Goal: Information Seeking & Learning: Find specific fact

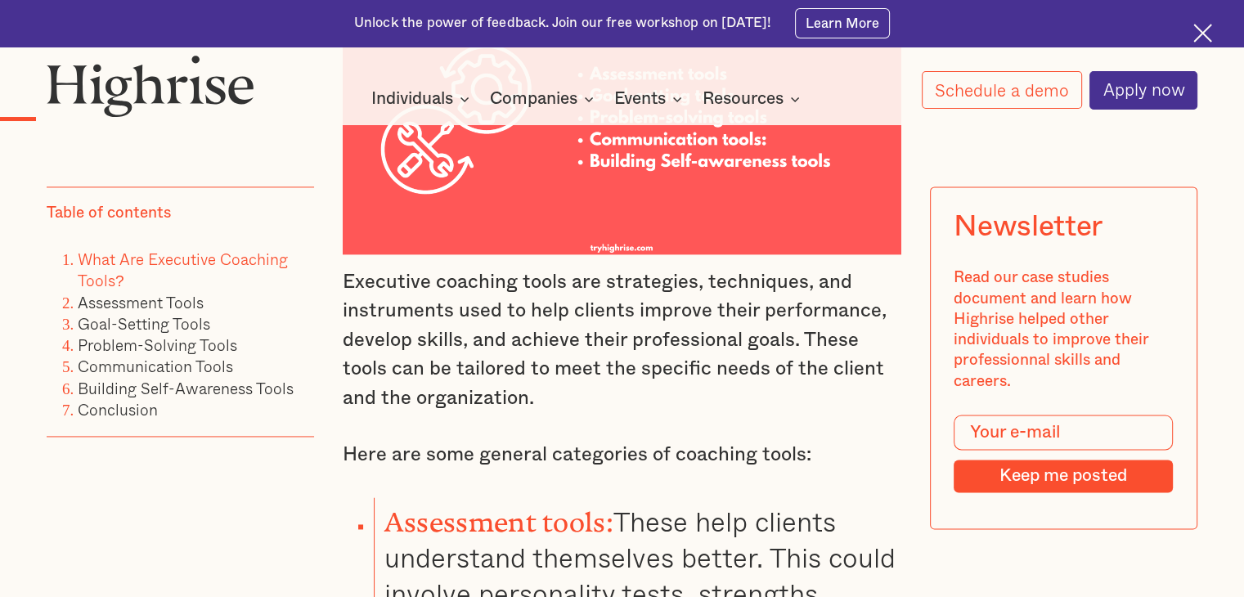
scroll to position [2616, 0]
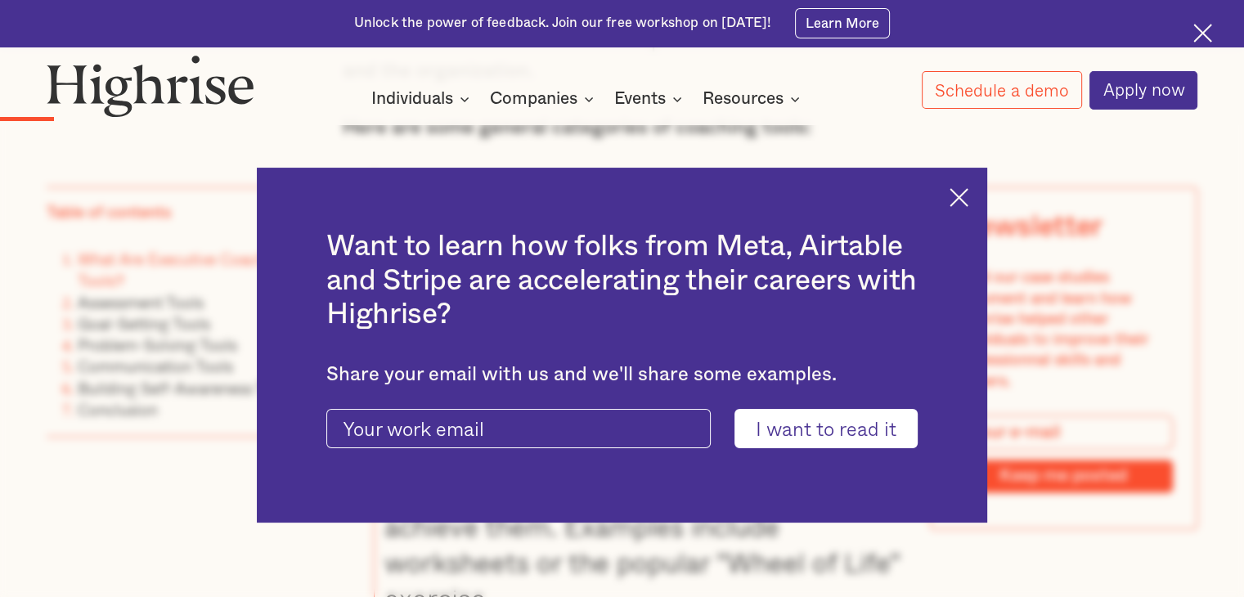
click at [980, 191] on div "Want to learn how folks from Meta, Airtable and Stripe are accelerating their c…" at bounding box center [622, 345] width 731 height 354
click at [968, 195] on img at bounding box center [958, 197] width 19 height 19
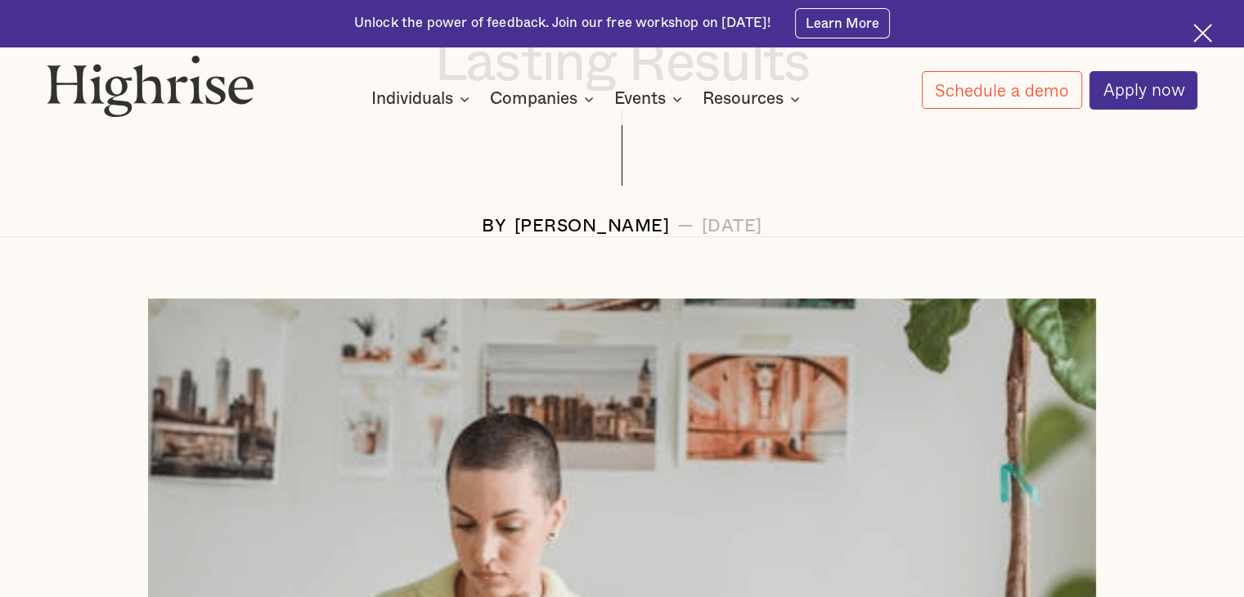
scroll to position [409, 0]
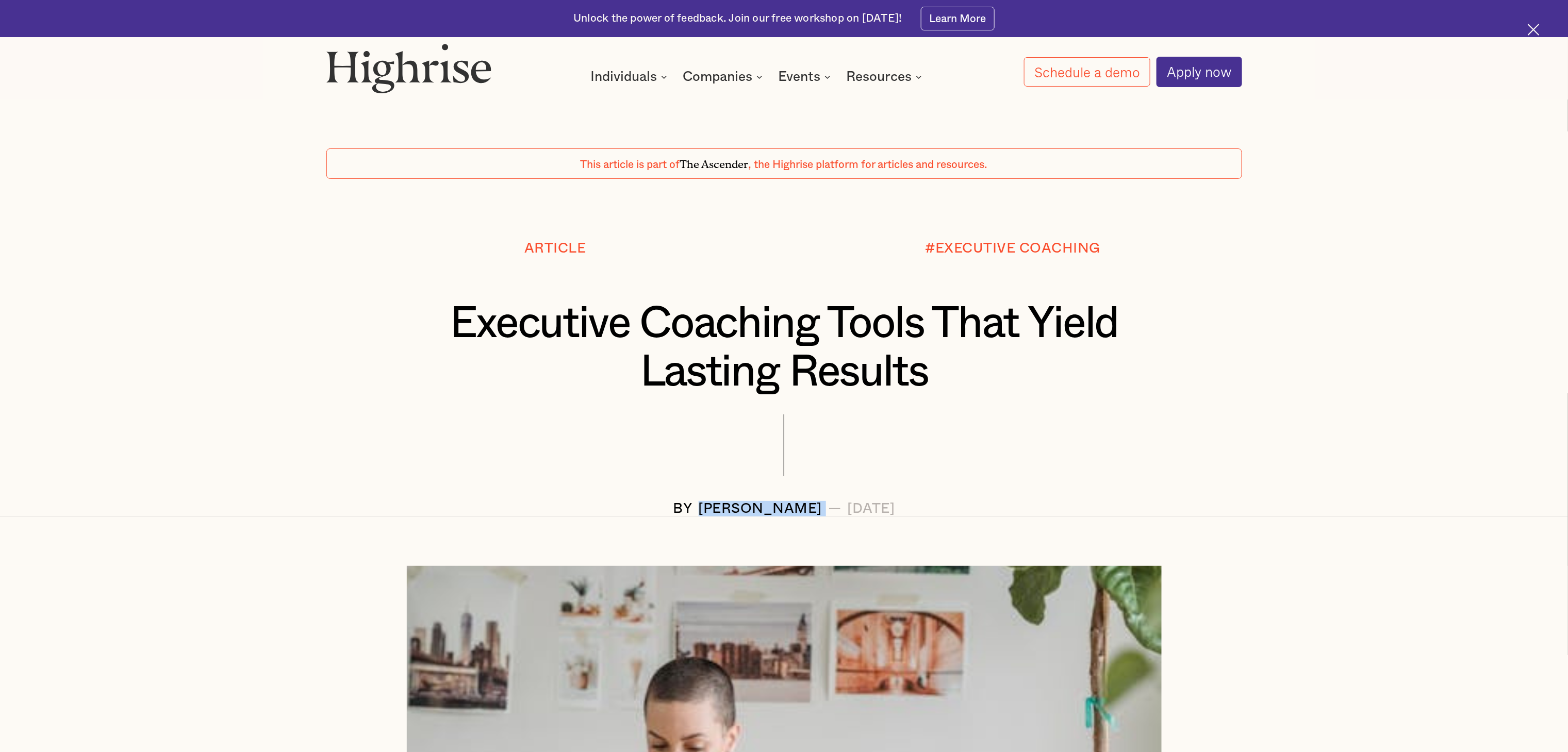
drag, startPoint x: 792, startPoint y: 504, endPoint x: 663, endPoint y: 510, distance: 129.1
click at [658, 376] on div "BY [PERSON_NAME] — [DATE]" at bounding box center [785, 509] width 916 height 16
copy div "[PERSON_NAME]"
